Goal: Check status: Check status

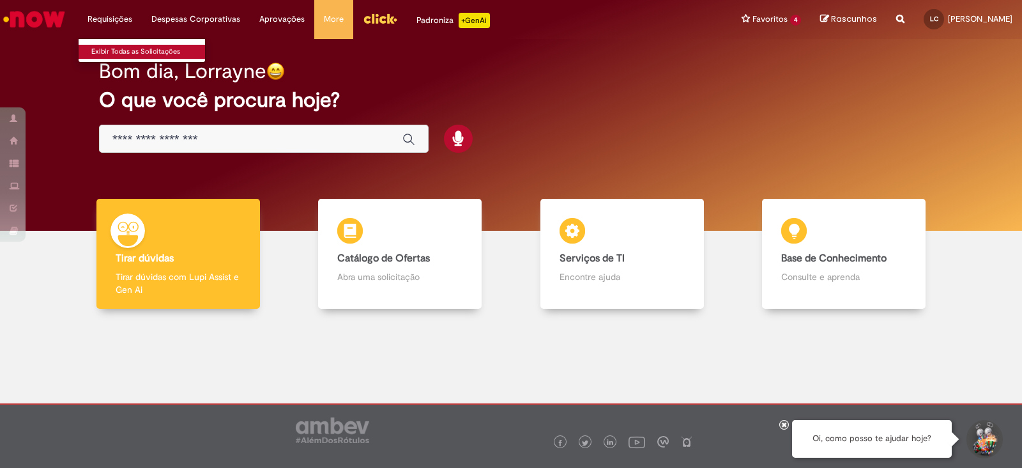
click at [107, 52] on link "Exibir Todas as Solicitações" at bounding box center [149, 52] width 141 height 14
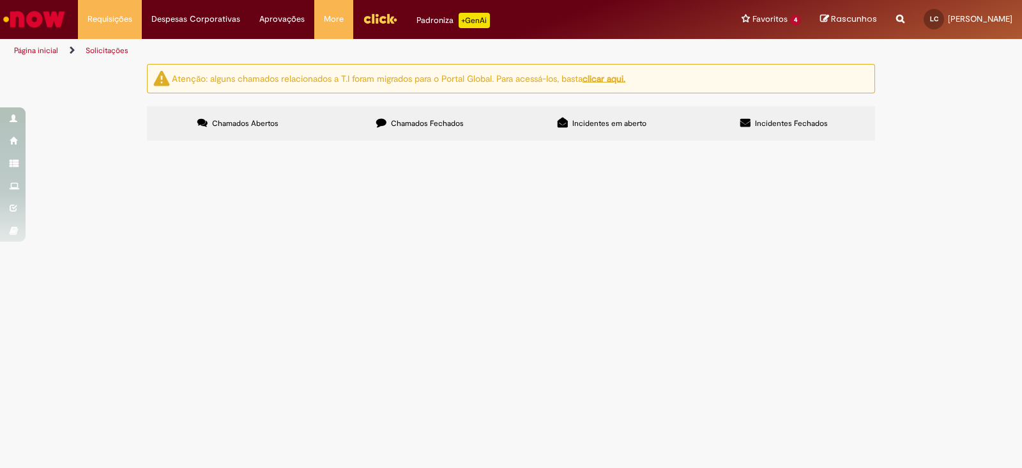
click at [410, 121] on span "Chamados Fechados" at bounding box center [427, 123] width 73 height 10
click at [0, 0] on span "R13454381" at bounding box center [0, 0] width 0 height 0
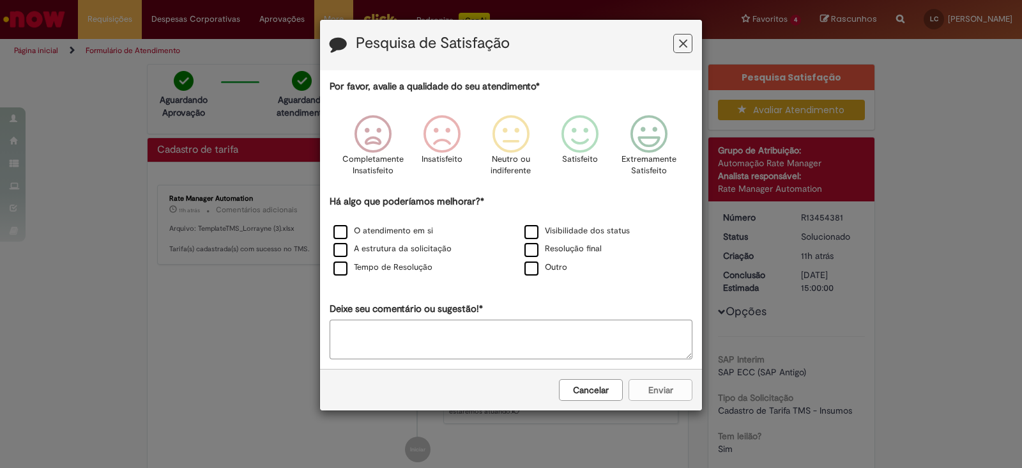
click at [689, 49] on button "Feedback" at bounding box center [682, 43] width 19 height 19
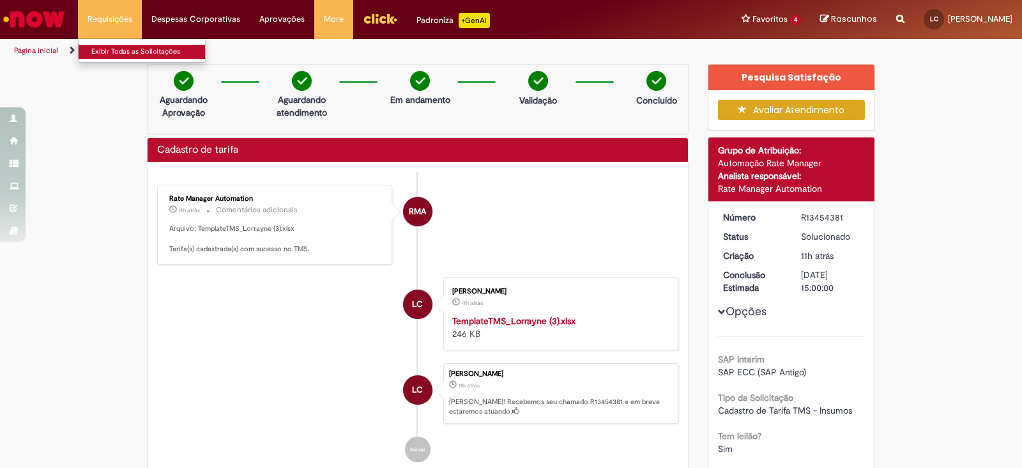
click at [113, 45] on link "Exibir Todas as Solicitações" at bounding box center [149, 52] width 141 height 14
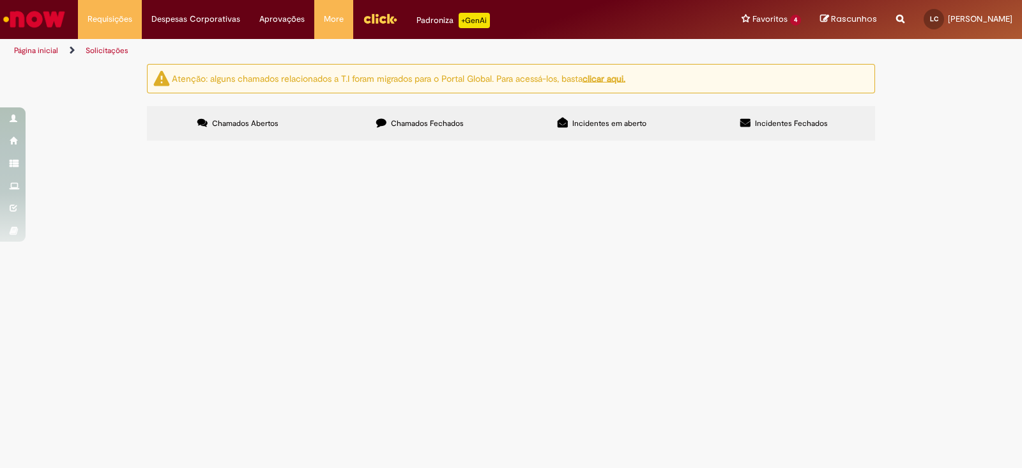
click at [438, 126] on span "Chamados Fechados" at bounding box center [427, 123] width 73 height 10
click at [0, 0] on span "R13454347" at bounding box center [0, 0] width 0 height 0
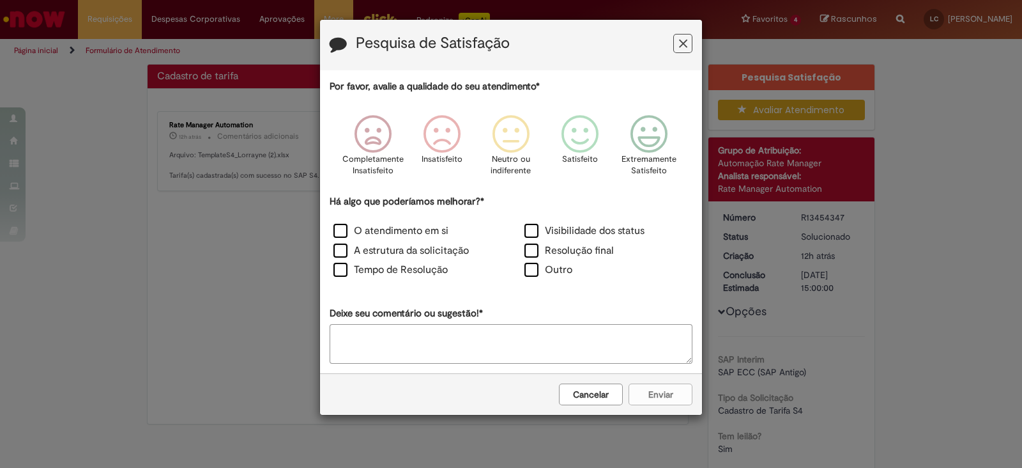
click at [685, 39] on icon "Feedback" at bounding box center [683, 43] width 8 height 13
